Goal: Task Accomplishment & Management: Use online tool/utility

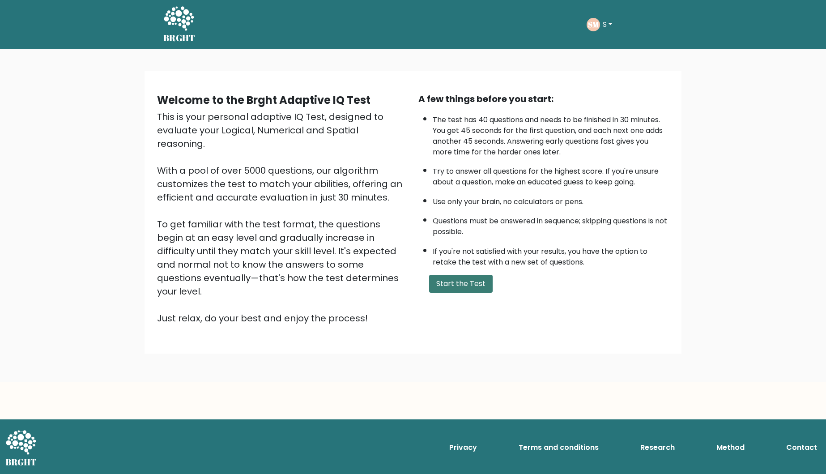
click at [462, 293] on button "Start the Test" at bounding box center [461, 284] width 64 height 18
click at [464, 293] on button "Start the Test" at bounding box center [461, 284] width 64 height 18
